Goal: Task Accomplishment & Management: Use online tool/utility

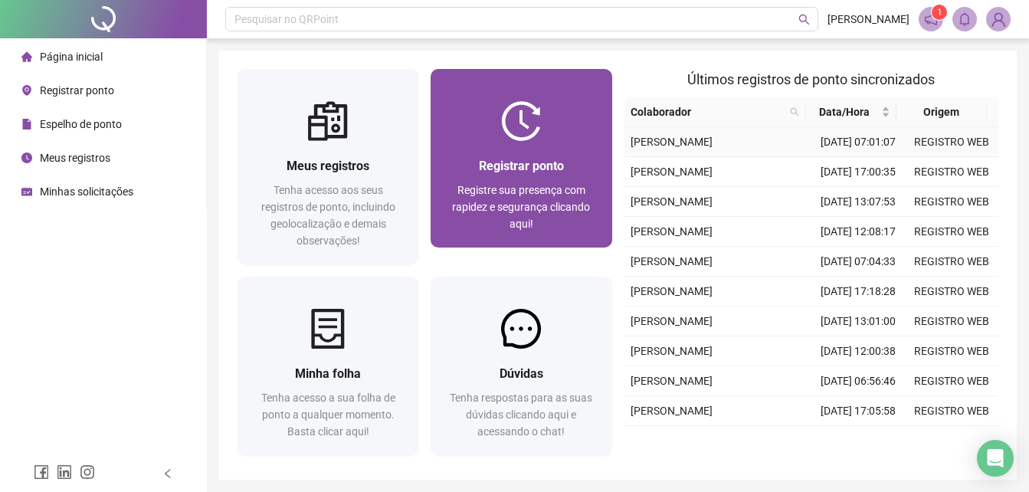
click at [665, 157] on td "[PERSON_NAME]" at bounding box center [717, 142] width 187 height 30
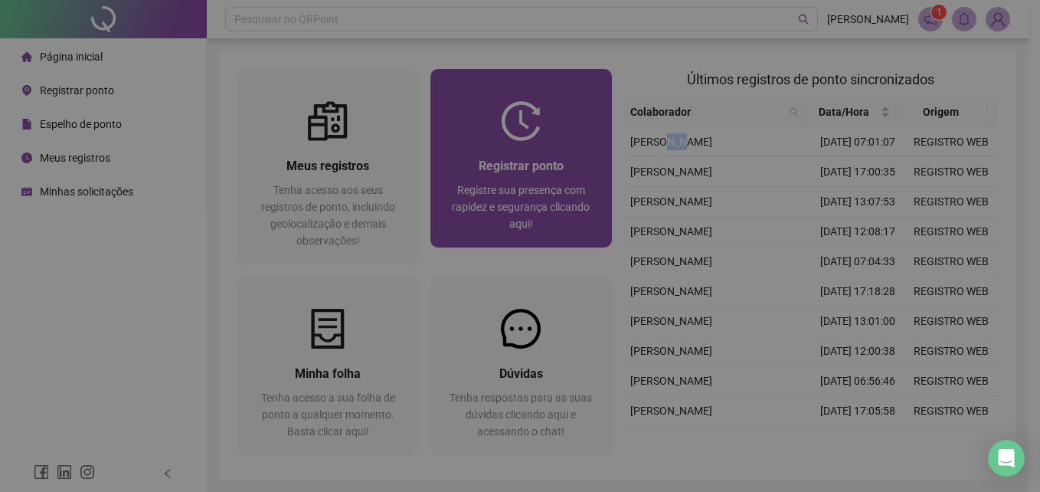
type input "**********"
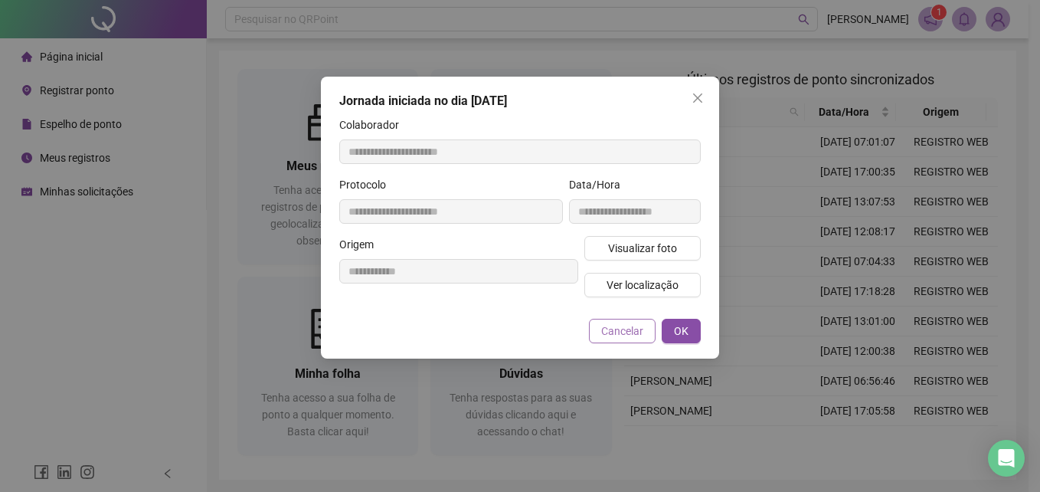
click at [632, 333] on span "Cancelar" at bounding box center [622, 331] width 42 height 17
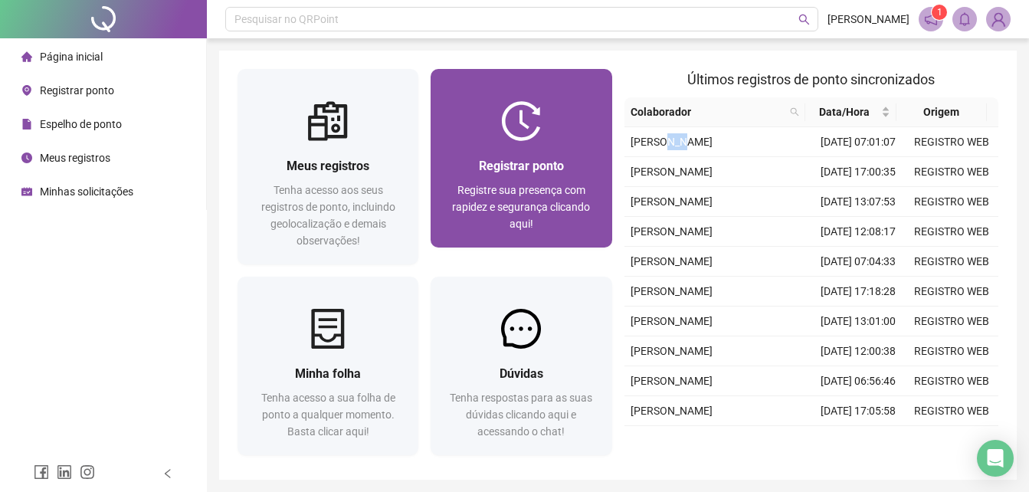
click at [546, 175] on div "Registrar ponto" at bounding box center [521, 165] width 144 height 19
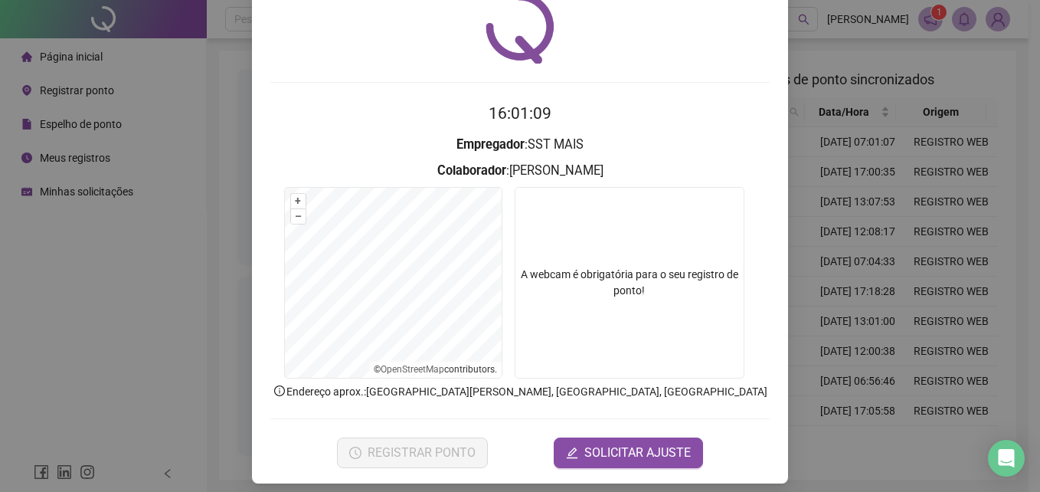
scroll to position [73, 0]
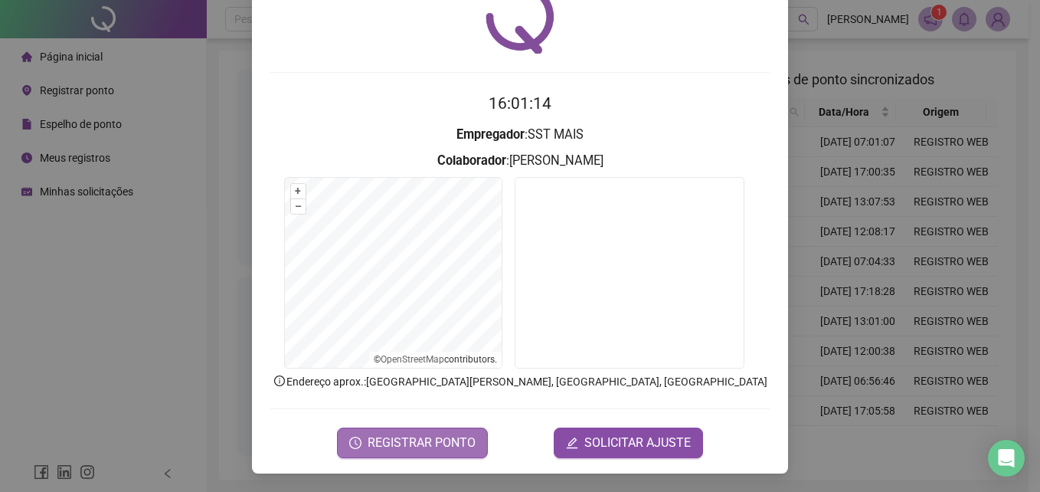
click at [446, 437] on span "REGISTRAR PONTO" at bounding box center [422, 443] width 108 height 18
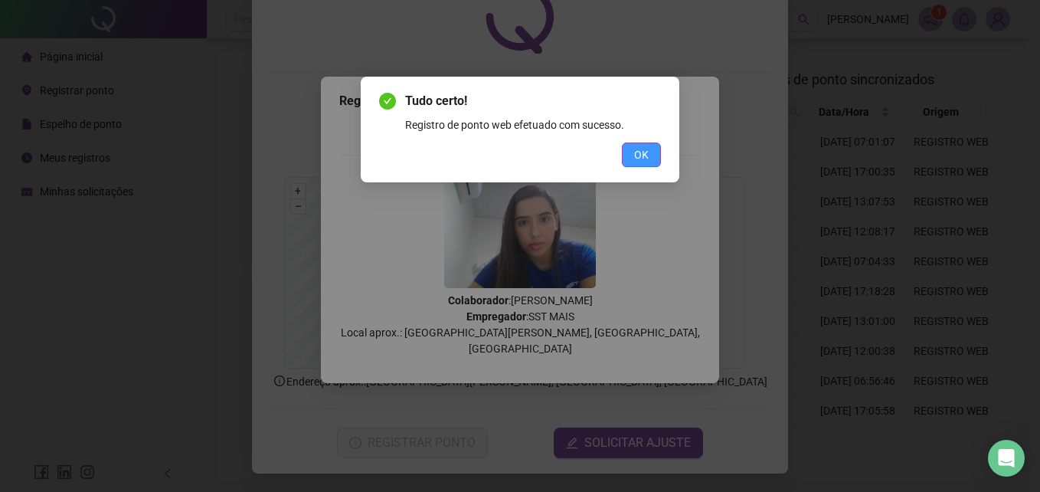
click at [640, 151] on span "OK" at bounding box center [641, 154] width 15 height 17
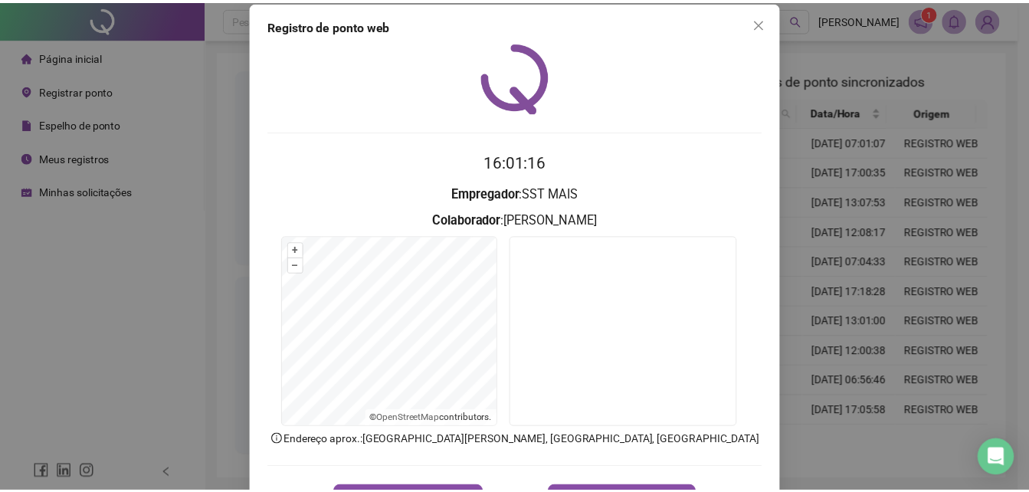
scroll to position [0, 0]
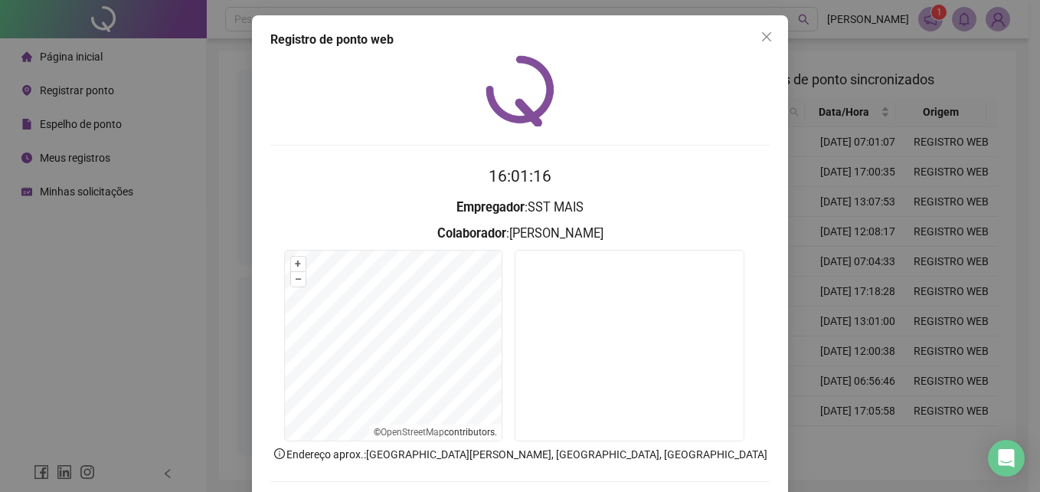
drag, startPoint x: 749, startPoint y: 31, endPoint x: 766, endPoint y: 31, distance: 16.9
click at [755, 31] on span "Close" at bounding box center [767, 37] width 25 height 12
